Goal: Task Accomplishment & Management: Use online tool/utility

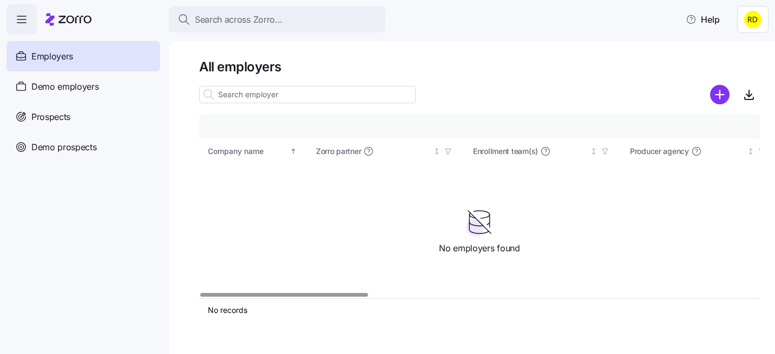
click at [719, 92] on icon "add icon" at bounding box center [719, 95] width 0 height 8
click at [753, 8] on html "Search across Zorro... Help Employers Demo employers Prospects Demo prospects A…" at bounding box center [387, 174] width 775 height 348
click at [752, 11] on html "Search across Zorro... Help Employers Demo employers Prospects Demo prospects A…" at bounding box center [387, 174] width 775 height 348
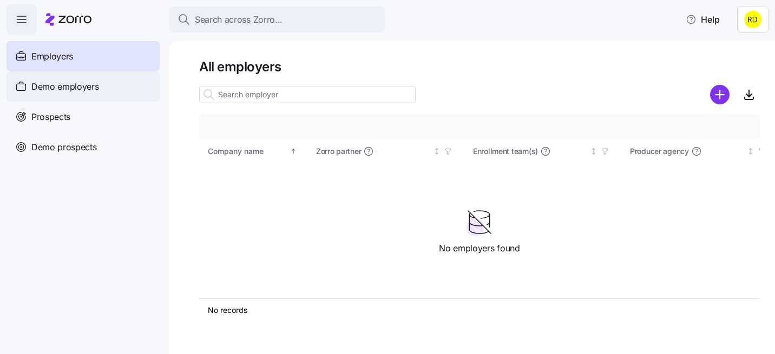
click at [81, 80] on span "Demo employers" at bounding box center [65, 87] width 68 height 14
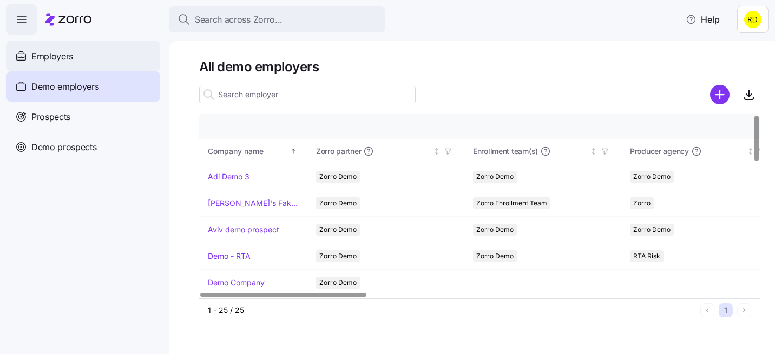
click at [101, 53] on div "Employers" at bounding box center [83, 56] width 154 height 30
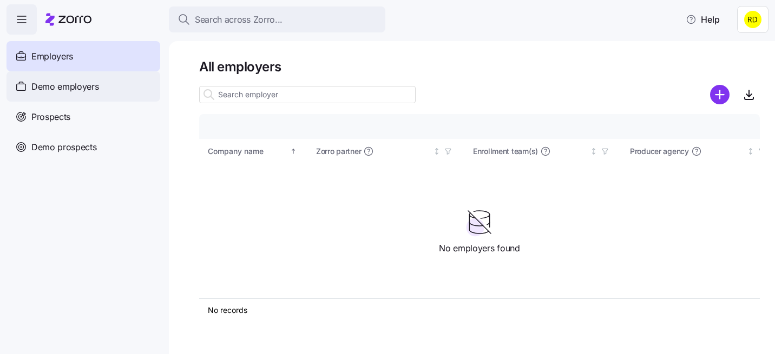
click at [53, 88] on span "Demo employers" at bounding box center [65, 87] width 68 height 14
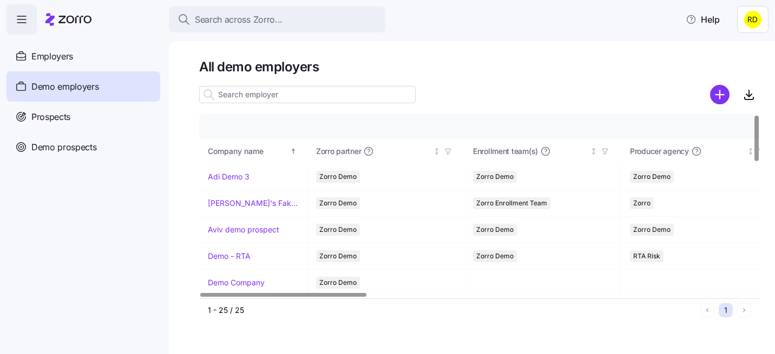
click at [742, 29] on html "Search across Zorro... Help Employers Demo employers Prospects Demo prospects A…" at bounding box center [387, 174] width 775 height 348
click at [742, 12] on html "Search across Zorro... Help Employers Demo employers Prospects Demo prospects A…" at bounding box center [387, 174] width 775 height 348
click at [100, 54] on div "Employers" at bounding box center [83, 56] width 154 height 30
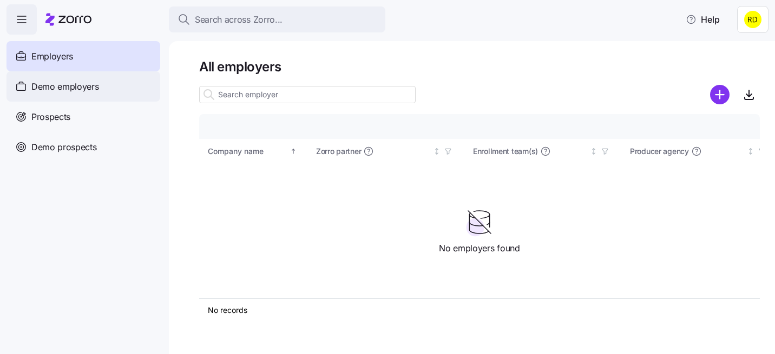
click at [101, 80] on div "Demo employers" at bounding box center [83, 86] width 154 height 30
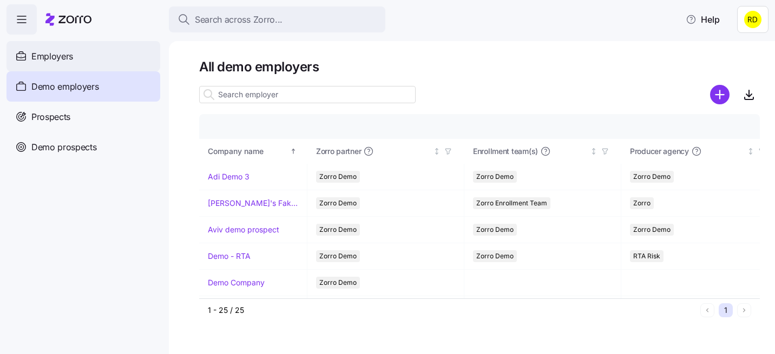
click at [89, 54] on div "Employers" at bounding box center [83, 56] width 154 height 30
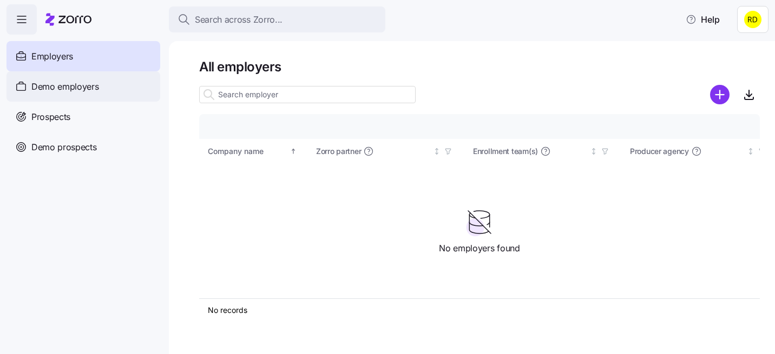
click at [98, 74] on div "Demo employers" at bounding box center [83, 86] width 154 height 30
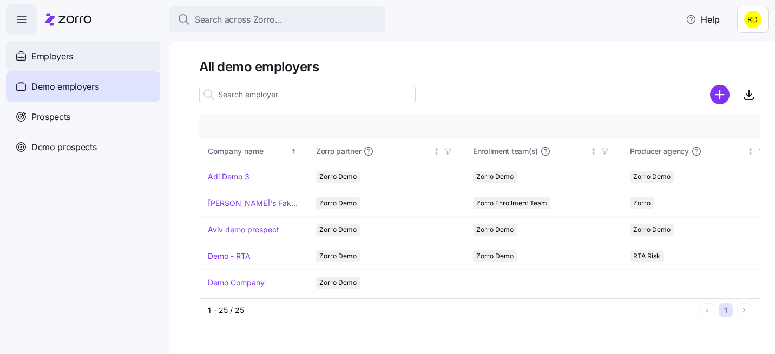
click at [94, 58] on div "Employers" at bounding box center [83, 56] width 154 height 30
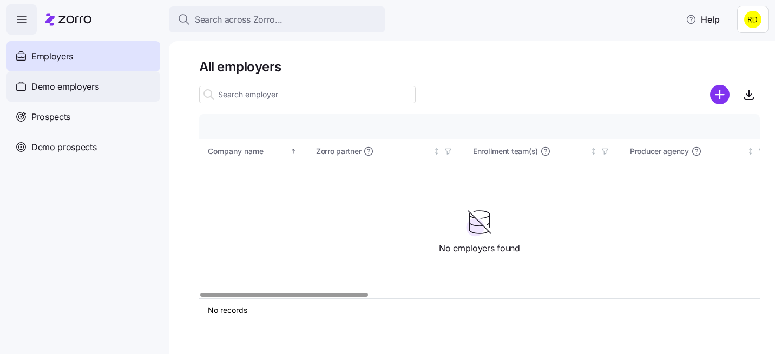
click at [82, 78] on div "Demo employers" at bounding box center [83, 86] width 154 height 30
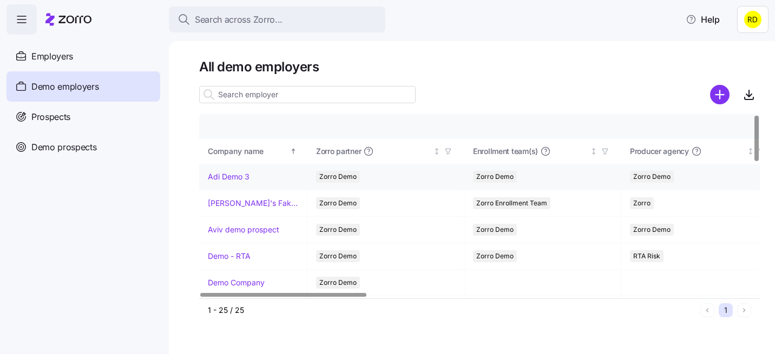
click at [237, 176] on link "Adi Demo 3" at bounding box center [229, 176] width 42 height 11
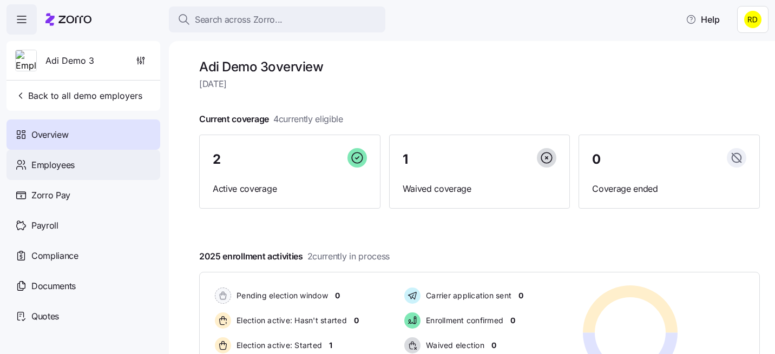
click at [96, 154] on div "Employees" at bounding box center [83, 165] width 154 height 30
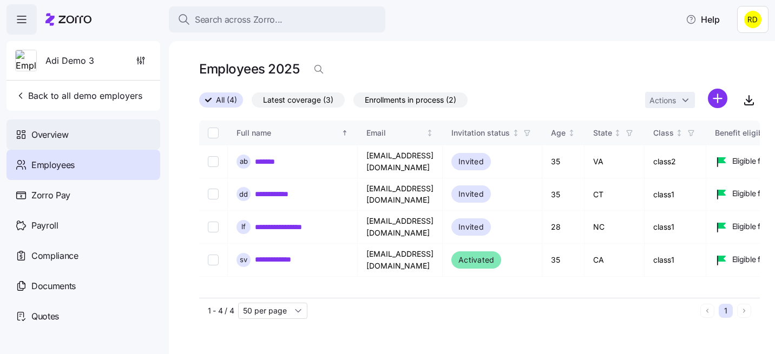
click at [61, 144] on div "Overview" at bounding box center [83, 135] width 154 height 30
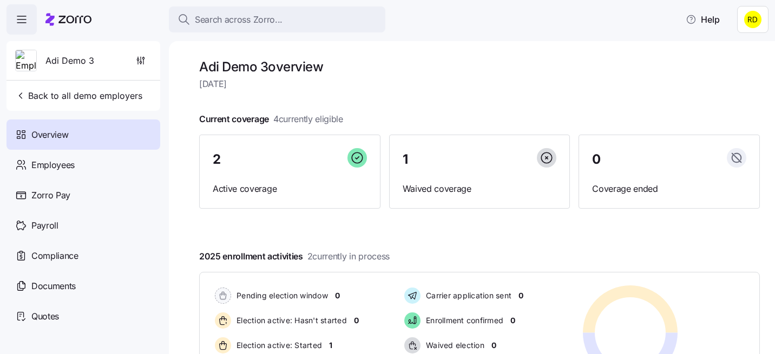
click at [23, 18] on icon "button" at bounding box center [21, 19] width 13 height 13
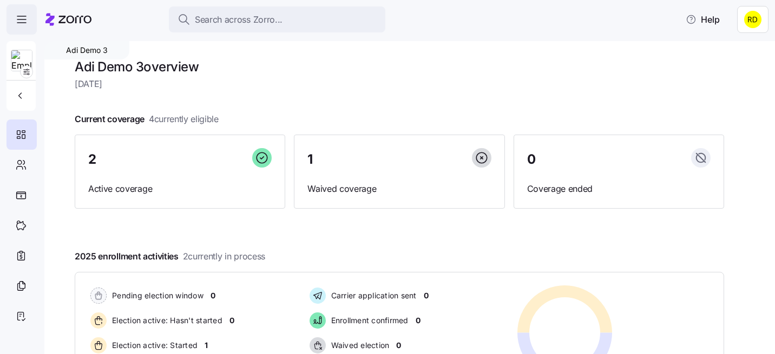
click at [23, 18] on icon "button" at bounding box center [21, 19] width 13 height 13
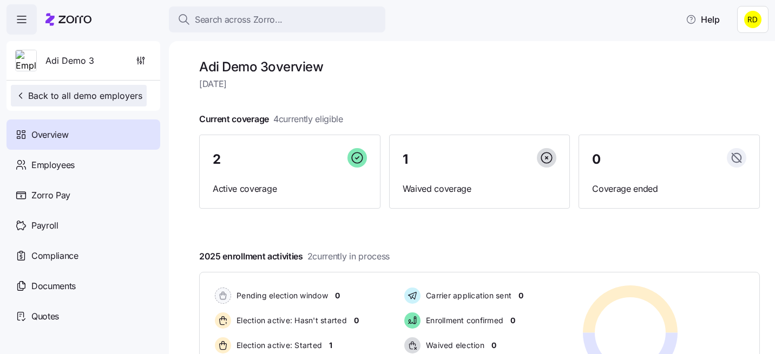
click at [38, 97] on span "Back to all demo employers" at bounding box center [78, 95] width 127 height 13
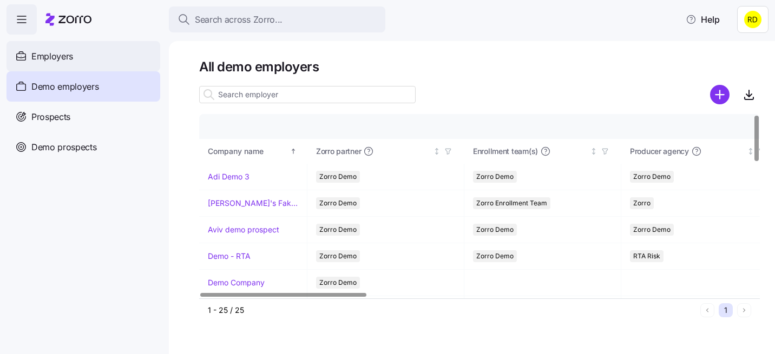
click at [62, 50] on span "Employers" at bounding box center [52, 57] width 42 height 14
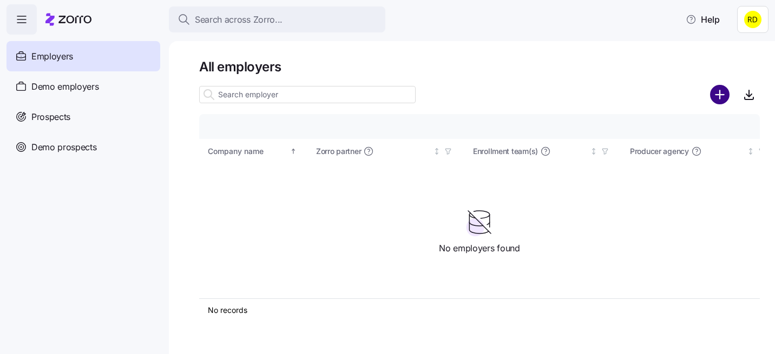
click at [717, 97] on circle "add icon" at bounding box center [720, 95] width 18 height 18
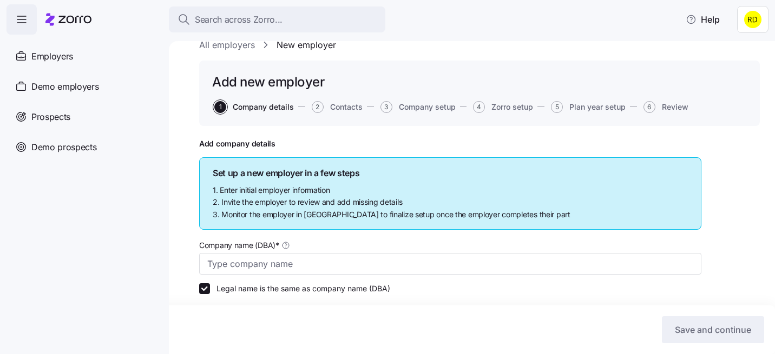
scroll to position [31, 0]
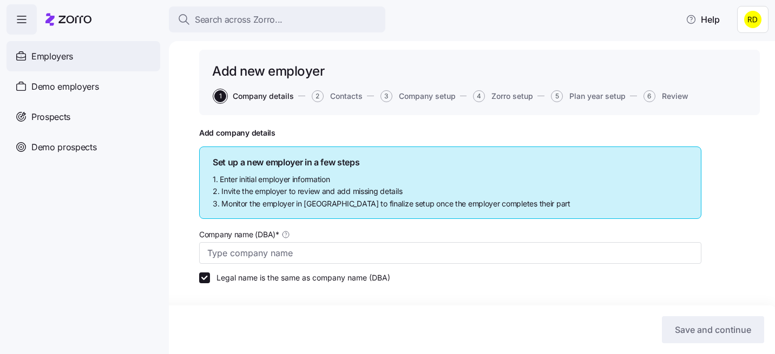
click at [61, 57] on span "Employers" at bounding box center [52, 57] width 42 height 14
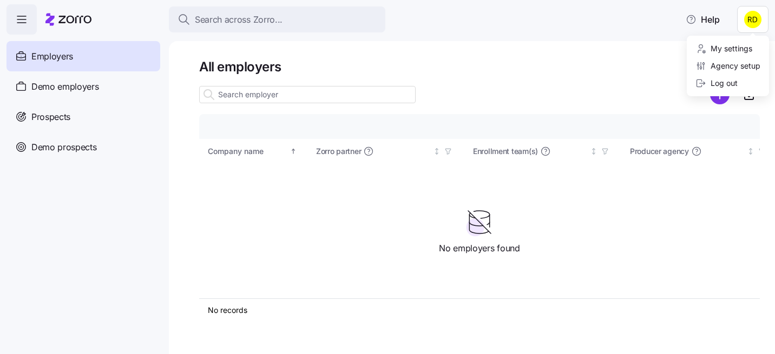
click at [761, 31] on html "Search across Zorro... Help Employers Demo employers Prospects Demo prospects A…" at bounding box center [387, 174] width 775 height 348
click at [733, 69] on div "Agency setup" at bounding box center [727, 66] width 65 height 12
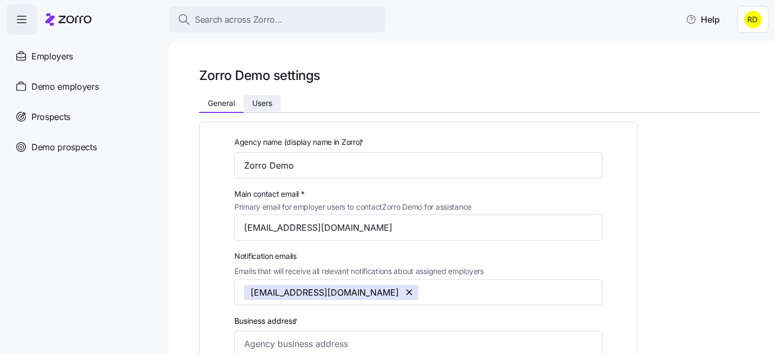
click at [265, 107] on span "Users" at bounding box center [262, 104] width 20 height 8
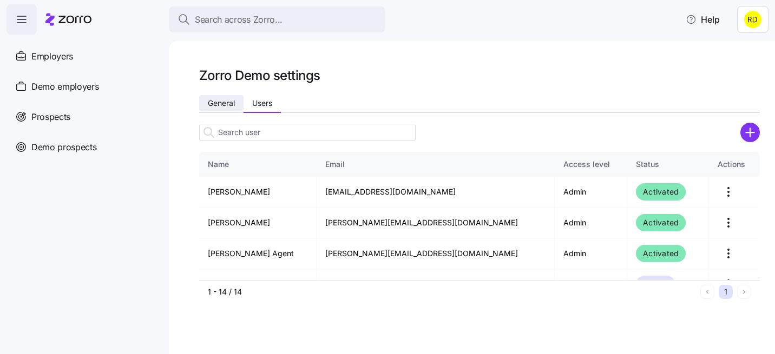
click at [220, 103] on span "General" at bounding box center [221, 104] width 27 height 8
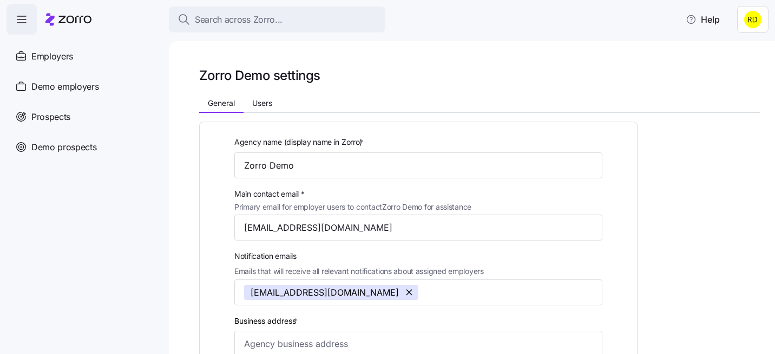
click at [751, 18] on html "Search across Zorro... Help Employers Demo employers Prospects Demo prospects A…" at bounding box center [387, 174] width 775 height 348
click at [67, 60] on html "Search across Zorro... Help Employers Demo employers Prospects Demo prospects A…" at bounding box center [387, 174] width 775 height 348
click at [60, 56] on span "Employers" at bounding box center [52, 57] width 42 height 14
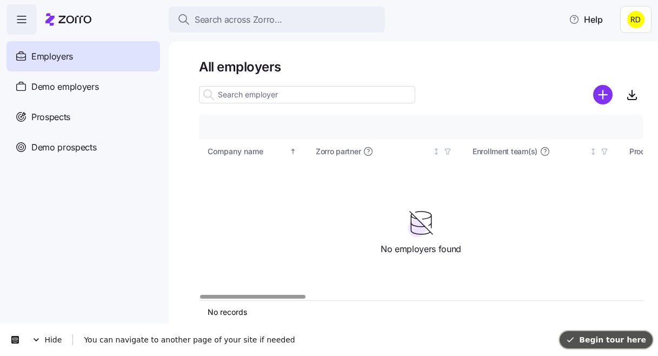
click at [607, 345] on button "Begin tour here" at bounding box center [606, 339] width 93 height 17
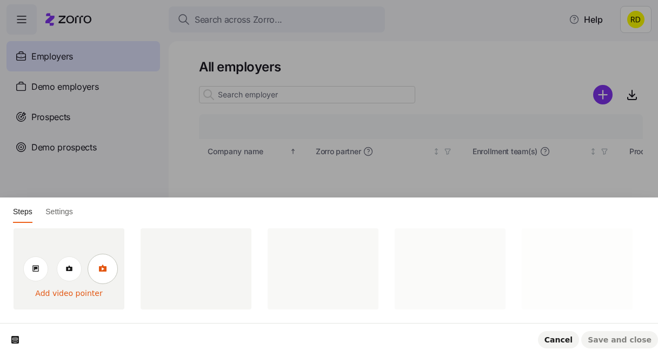
click at [104, 264] on icon at bounding box center [102, 268] width 9 height 9
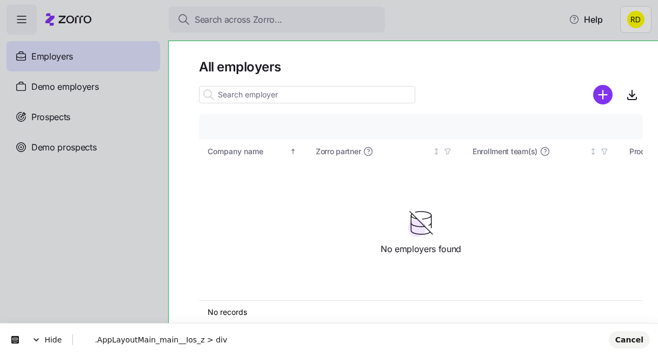
click at [221, 47] on body "Search across Zorro... Help Employers Demo employers Prospects Demo prospects A…" at bounding box center [329, 174] width 658 height 349
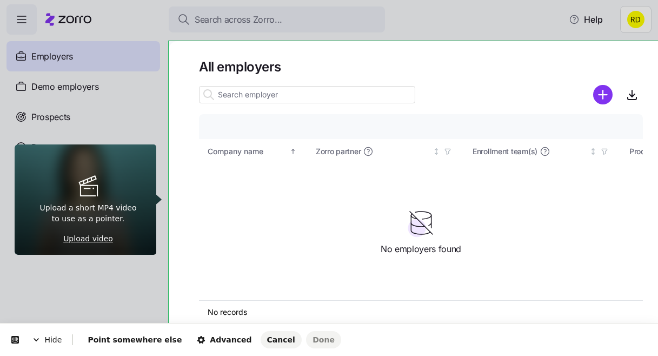
click at [95, 239] on link "Upload video" at bounding box center [88, 238] width 50 height 11
click at [267, 343] on span "Cancel" at bounding box center [281, 339] width 28 height 9
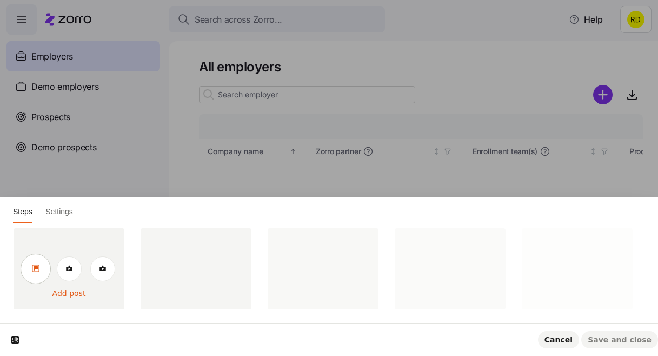
click at [41, 268] on link at bounding box center [36, 269] width 30 height 30
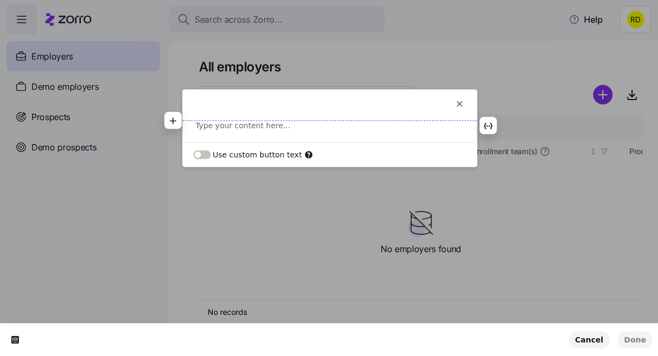
click at [242, 122] on p at bounding box center [330, 125] width 268 height 11
click at [171, 132] on icon "button" at bounding box center [173, 132] width 6 height 6
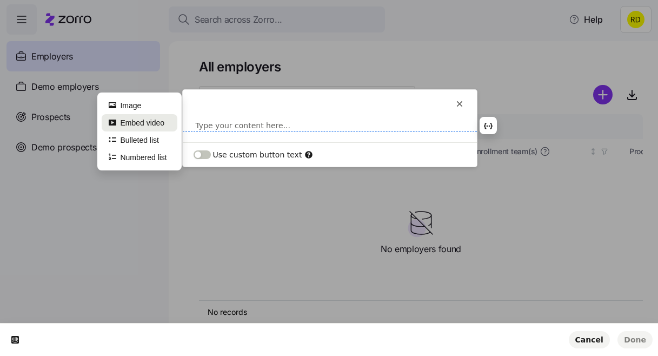
click at [166, 120] on button "Embed video" at bounding box center [140, 122] width 76 height 17
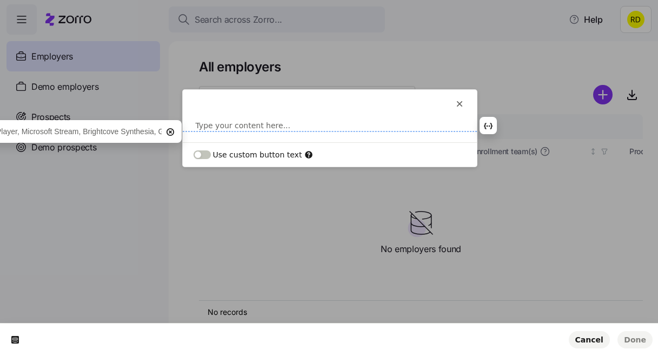
click at [169, 134] on icon "button" at bounding box center [170, 132] width 9 height 9
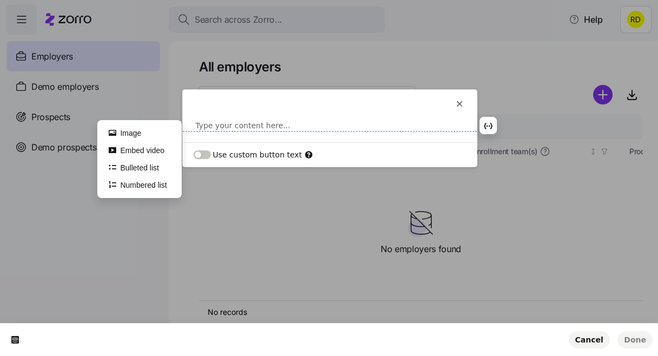
click at [313, 0] on html "This button doesn't work while you're creating your tour Type your content here…" at bounding box center [329, 0] width 658 height 0
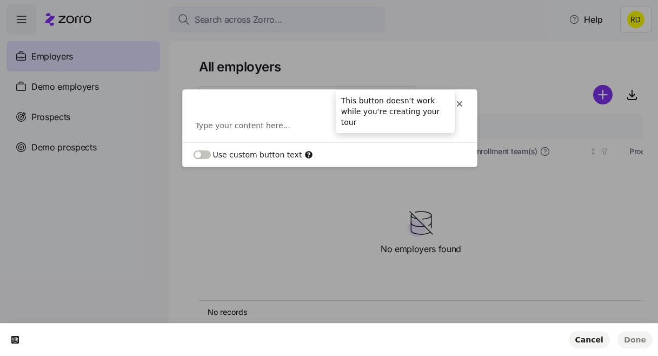
click at [458, 102] on icon at bounding box center [460, 104] width 6 height 6
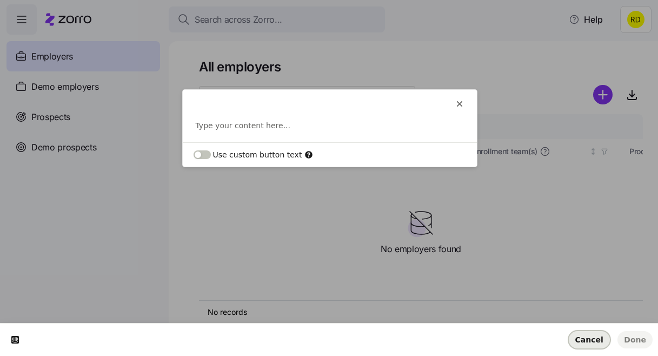
click at [601, 342] on span "Cancel" at bounding box center [590, 339] width 28 height 9
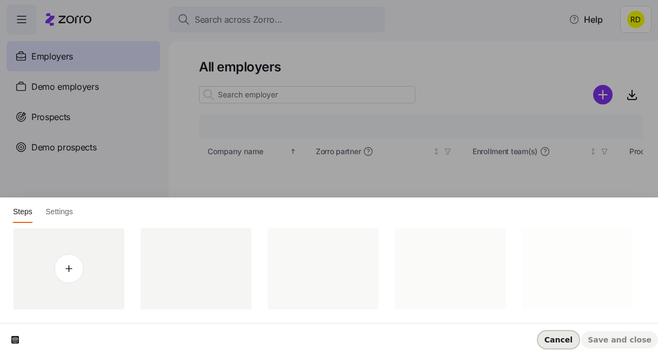
click at [568, 335] on span "Cancel" at bounding box center [559, 339] width 28 height 9
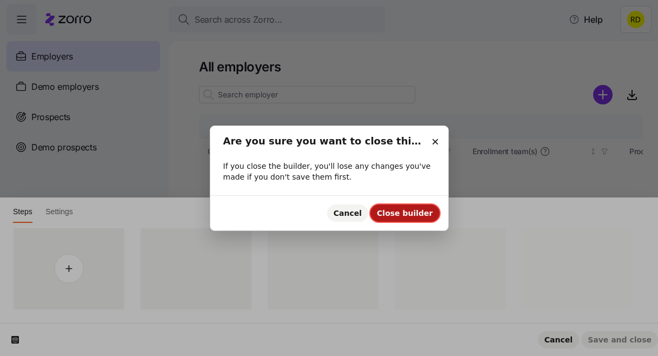
click at [400, 215] on span "Close builder" at bounding box center [405, 213] width 56 height 9
